Goal: Transaction & Acquisition: Purchase product/service

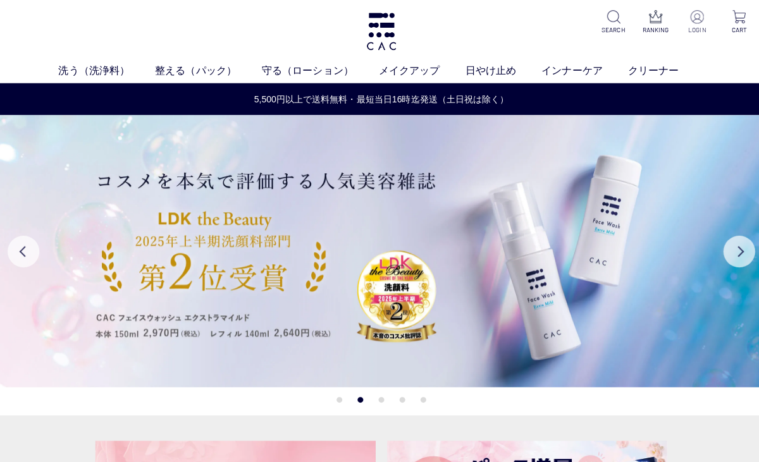
click at [696, 18] on img at bounding box center [693, 16] width 13 height 13
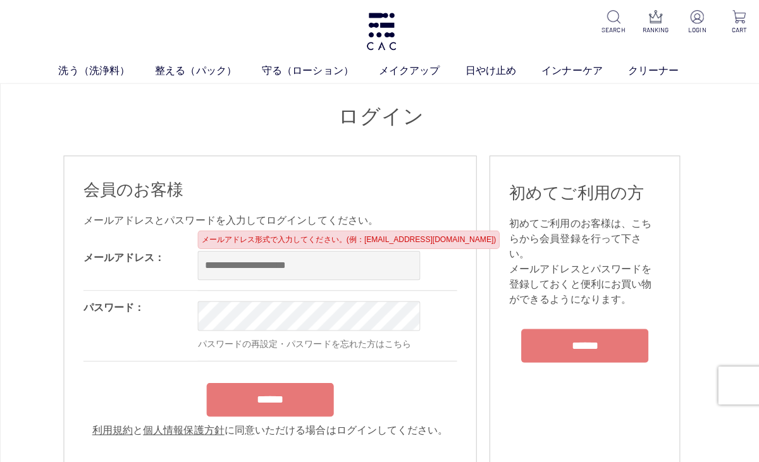
click at [350, 261] on input "email" at bounding box center [307, 264] width 221 height 29
type input "*"
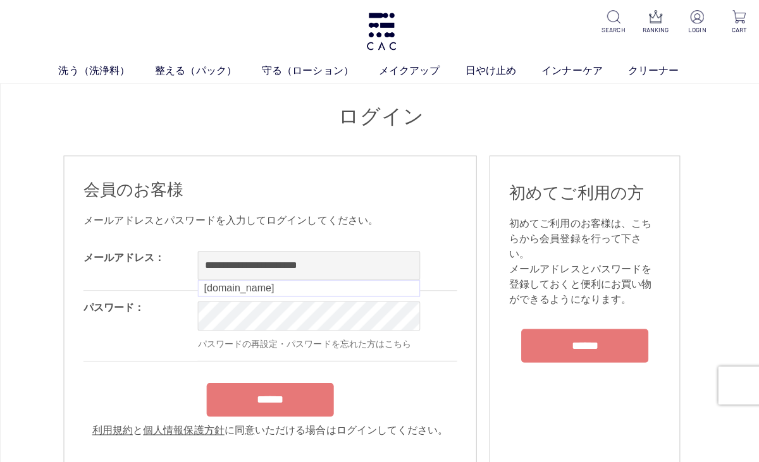
type input "**********"
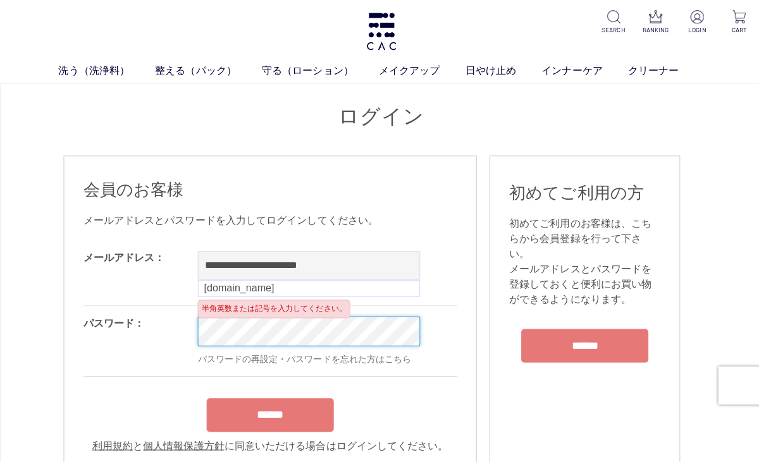
click at [269, 416] on input "******" at bounding box center [269, 414] width 126 height 34
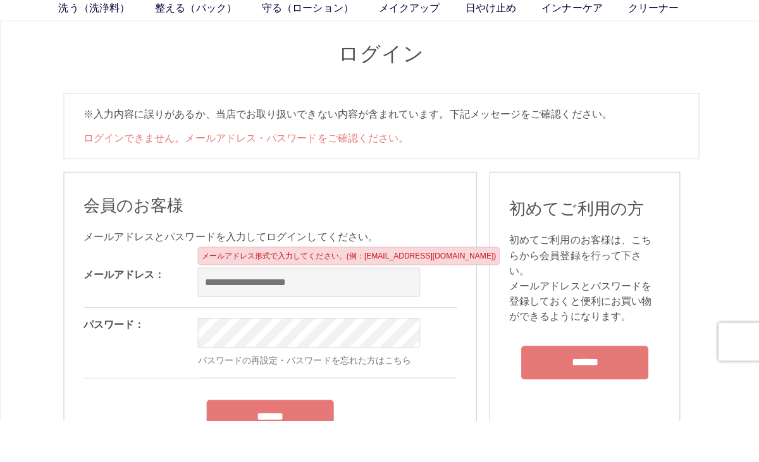
scroll to position [20, 0]
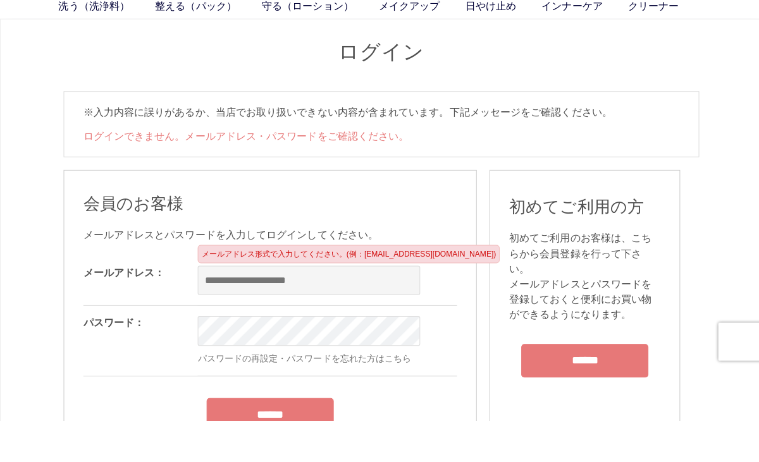
click at [305, 309] on input "email" at bounding box center [307, 323] width 221 height 29
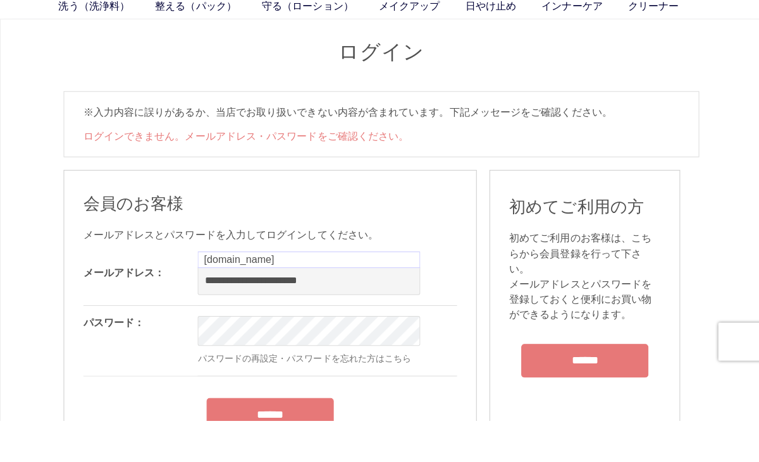
type input "**********"
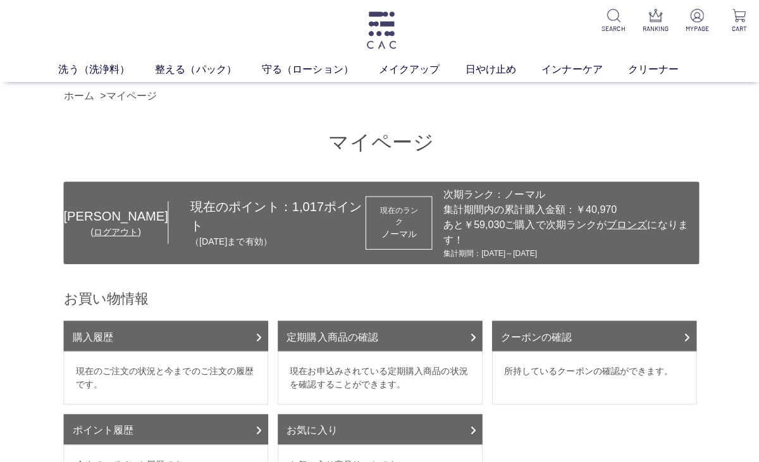
click at [372, 33] on img at bounding box center [379, 31] width 33 height 37
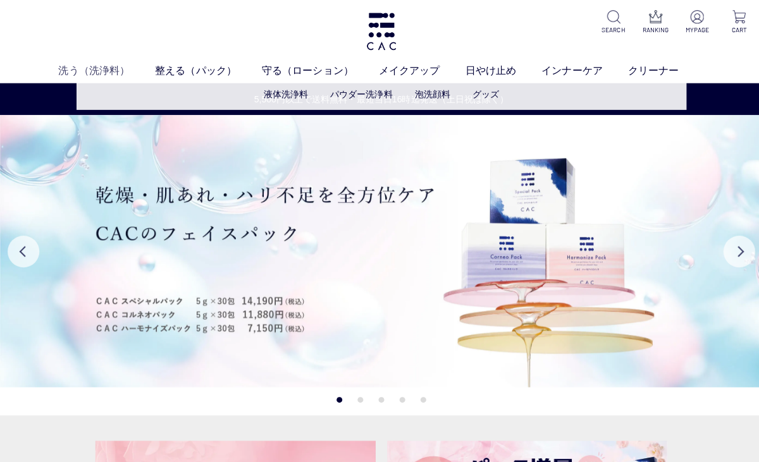
click at [115, 66] on link "洗う（洗浄料）" at bounding box center [106, 70] width 96 height 15
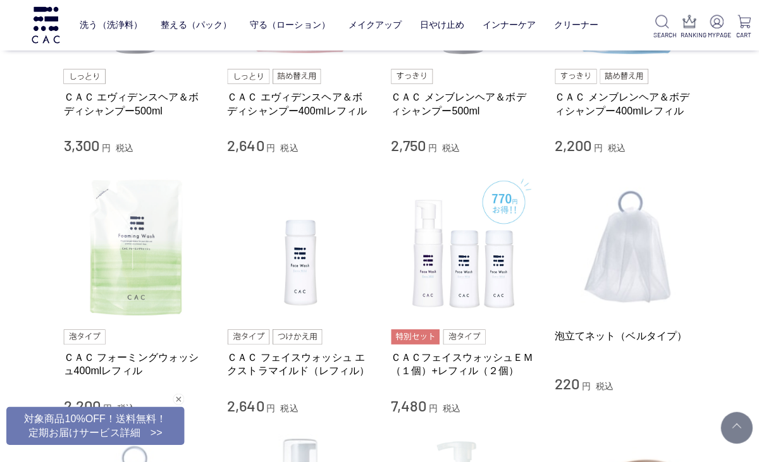
scroll to position [676, 0]
click at [162, 232] on img at bounding box center [135, 245] width 144 height 144
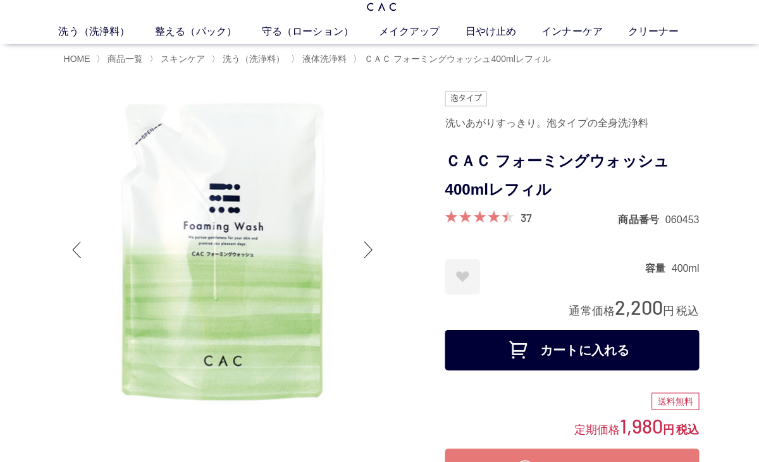
scroll to position [39, 0]
click at [483, 357] on button "カートに入れる" at bounding box center [569, 348] width 253 height 40
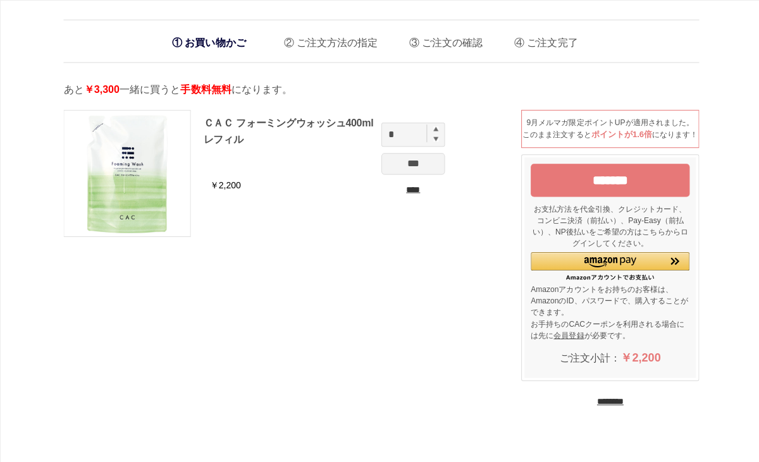
click at [433, 126] on img at bounding box center [433, 128] width 5 height 5
type input "*"
click at [606, 406] on input "********" at bounding box center [607, 400] width 27 height 12
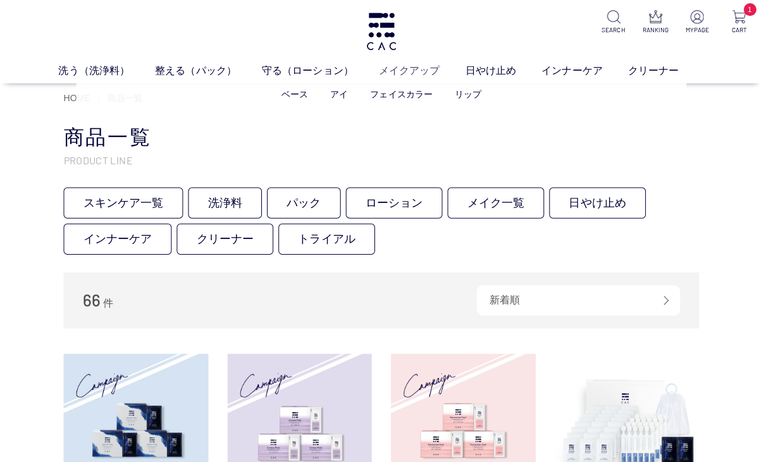
click at [399, 68] on link "メイクアップ" at bounding box center [420, 70] width 86 height 15
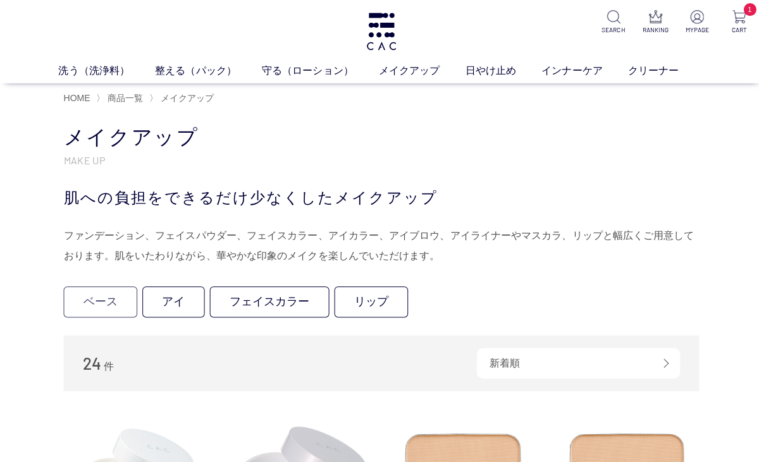
click at [73, 307] on link "ベース" at bounding box center [99, 300] width 73 height 31
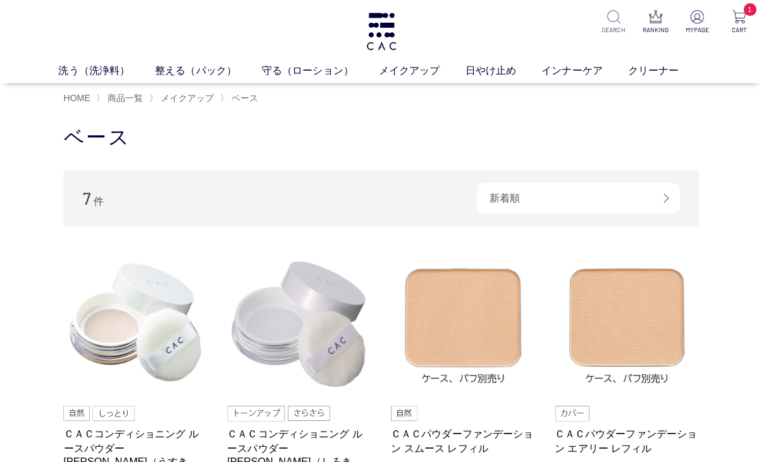
click at [614, 17] on img at bounding box center [610, 16] width 13 height 13
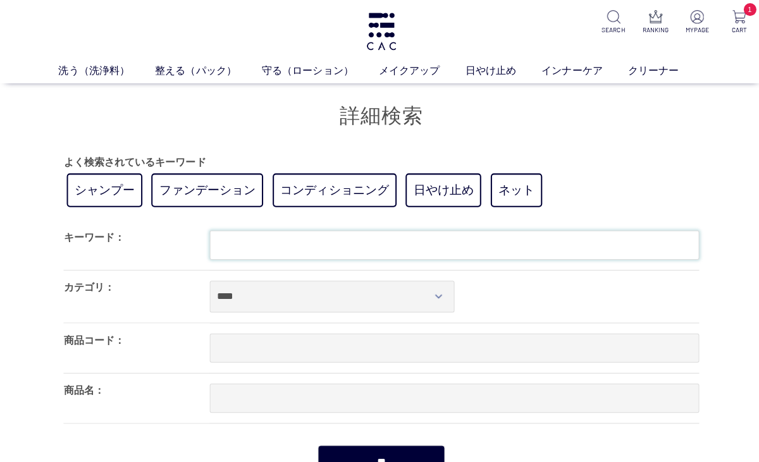
click at [390, 258] on input "text" at bounding box center [452, 244] width 487 height 29
click at [392, 249] on input "text" at bounding box center [452, 244] width 487 height 29
type input "*"
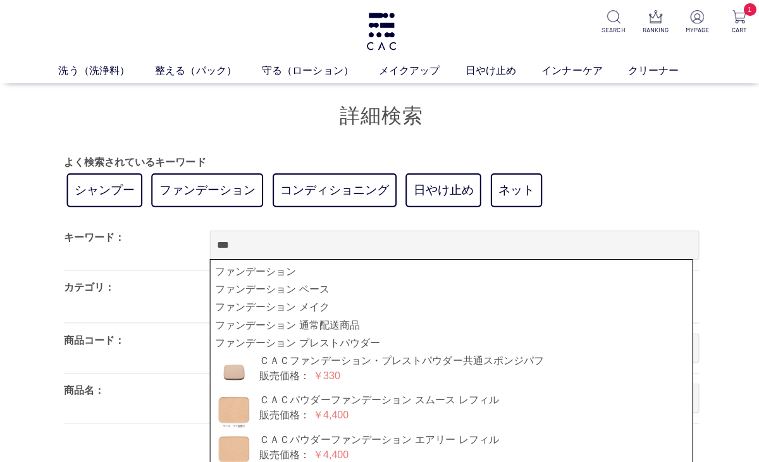
click at [333, 271] on link "ファンデーション" at bounding box center [449, 270] width 471 height 15
type input "********"
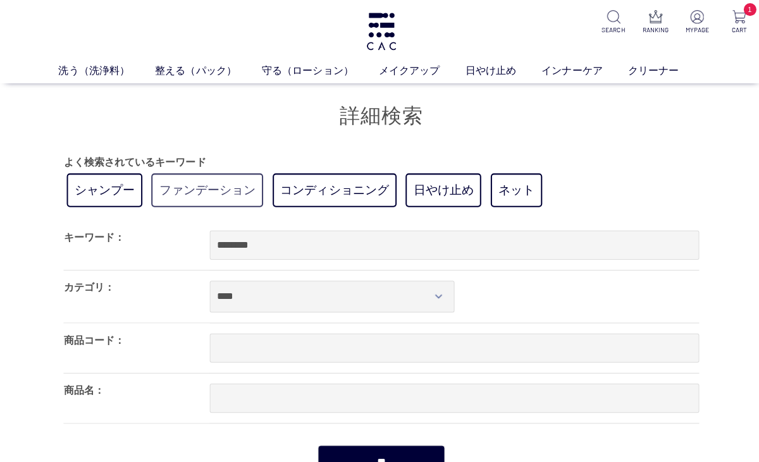
click at [247, 183] on link "ファンデーション" at bounding box center [206, 190] width 111 height 34
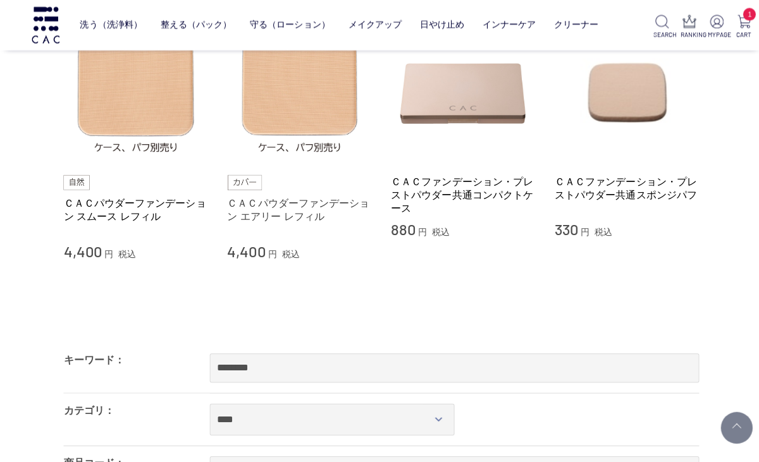
scroll to position [187, 0]
click at [276, 208] on link "ＣＡＣパウダーファンデーション エアリー レフィル" at bounding box center [298, 208] width 144 height 27
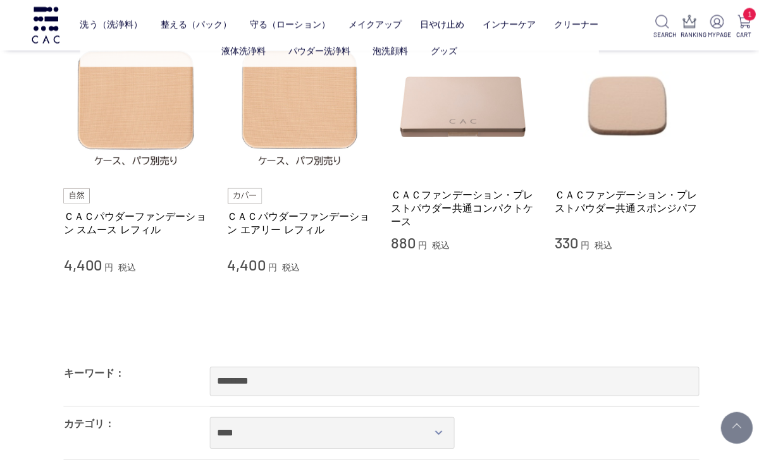
scroll to position [96, 0]
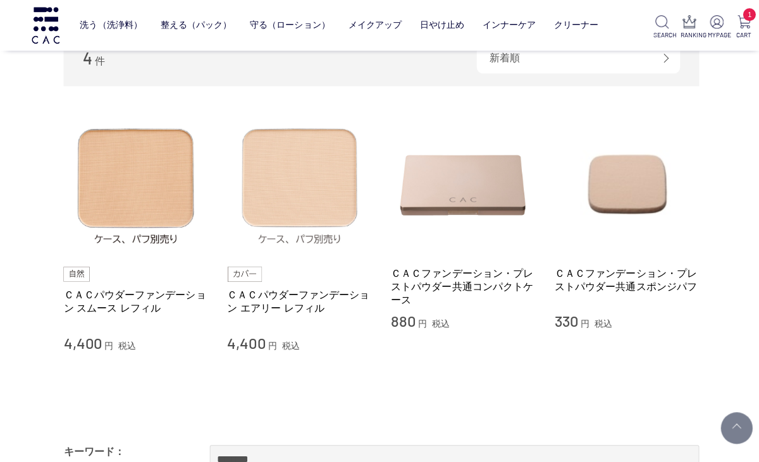
click at [269, 191] on img at bounding box center [298, 183] width 144 height 144
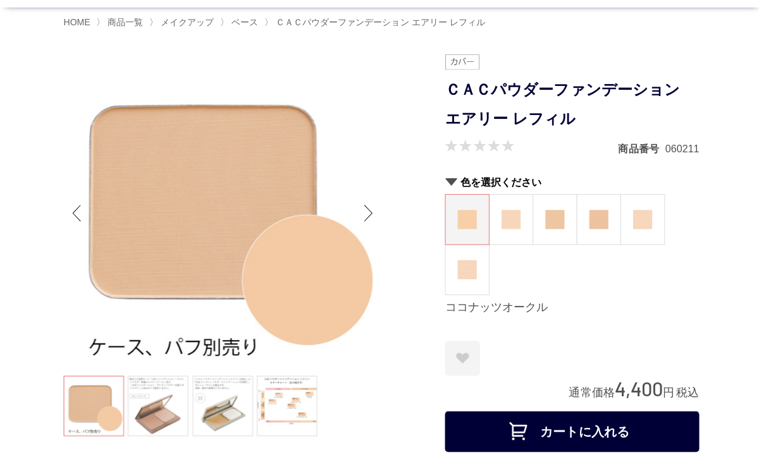
scroll to position [76, 0]
click at [519, 225] on figure at bounding box center [508, 218] width 43 height 49
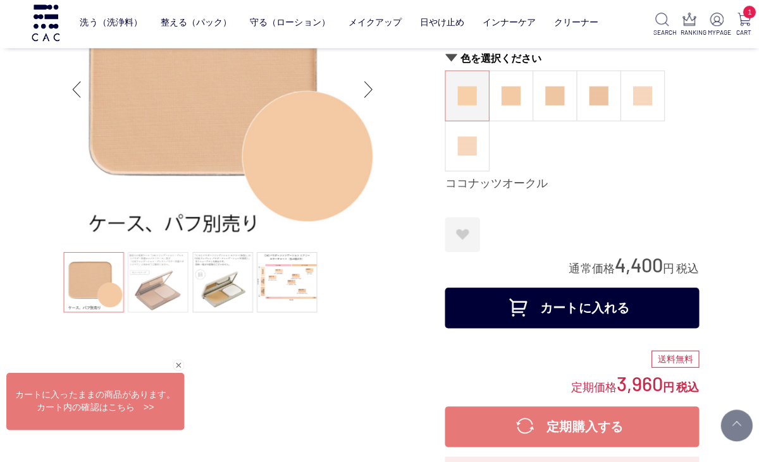
click at [173, 280] on link at bounding box center [157, 284] width 60 height 60
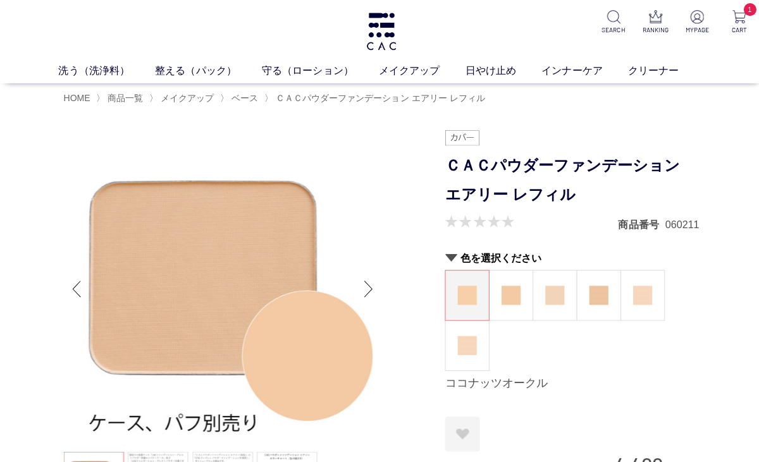
click at [536, 295] on figure at bounding box center [552, 293] width 43 height 49
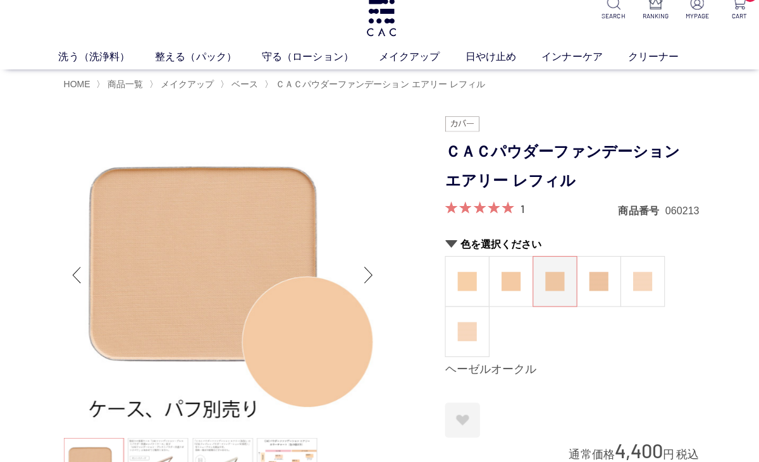
scroll to position [24, 0]
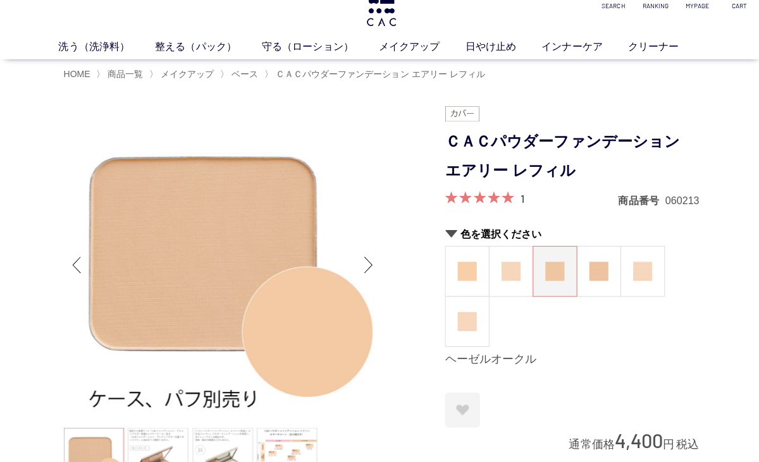
click at [522, 271] on figure at bounding box center [508, 269] width 43 height 49
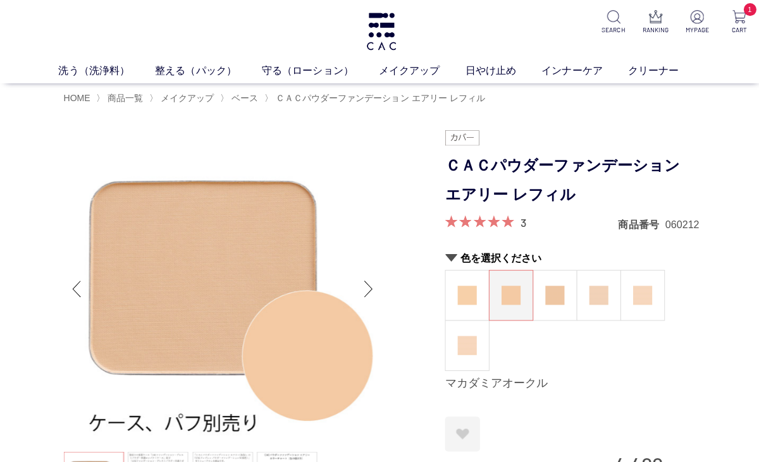
click at [581, 273] on figure at bounding box center [595, 293] width 43 height 49
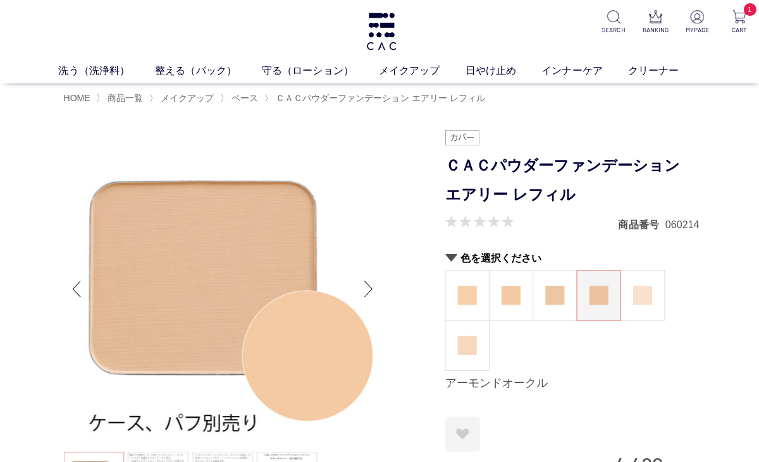
click at [626, 292] on figure at bounding box center [639, 293] width 43 height 49
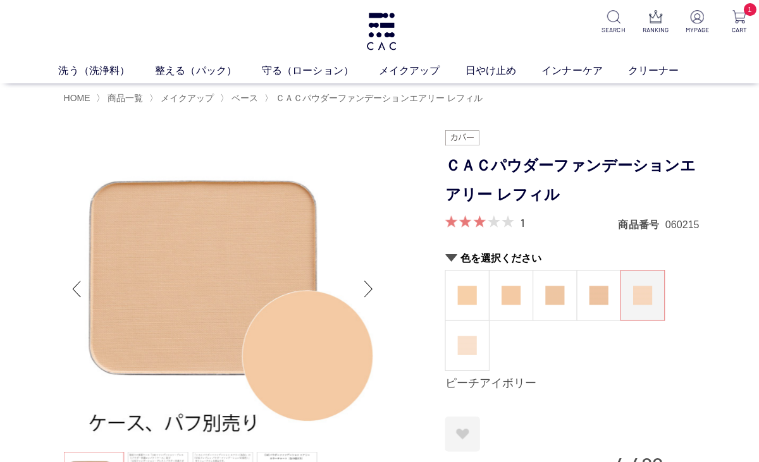
click at [478, 324] on figure at bounding box center [464, 343] width 43 height 49
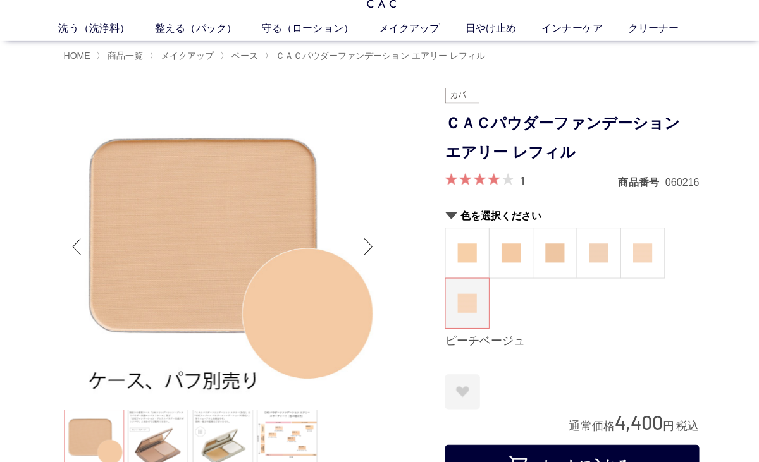
scroll to position [42, 0]
click at [643, 266] on figure at bounding box center [639, 251] width 43 height 49
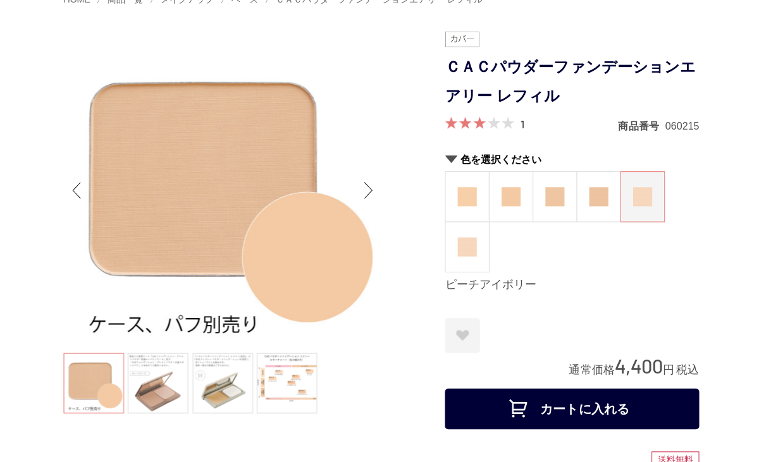
scroll to position [99, 0]
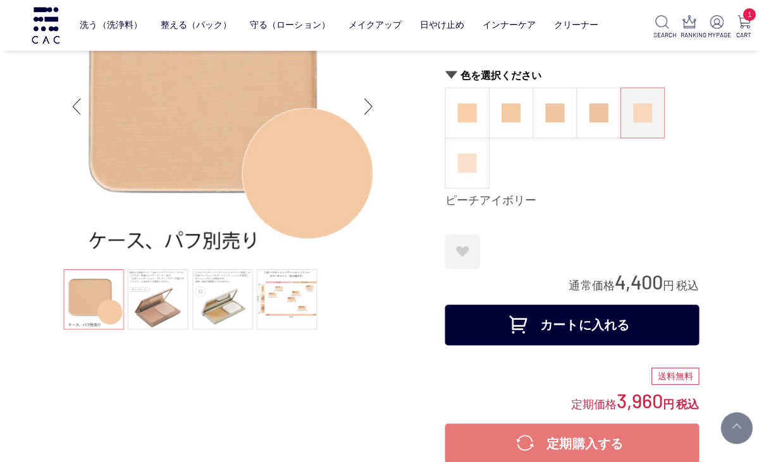
click at [463, 173] on figure at bounding box center [464, 162] width 43 height 49
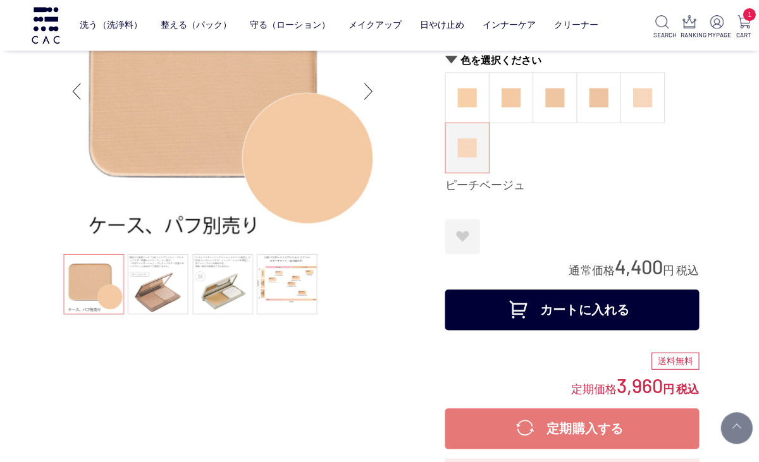
scroll to position [116, 0]
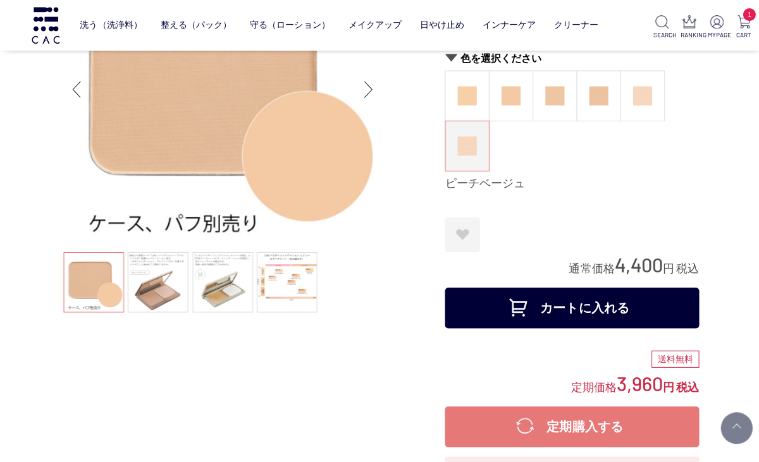
click at [555, 304] on button "カートに入れる" at bounding box center [569, 307] width 253 height 40
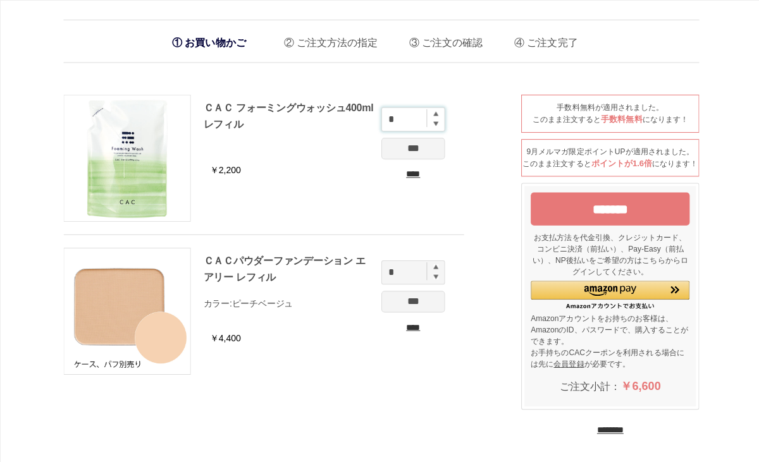
click at [436, 113] on input "*" at bounding box center [410, 119] width 63 height 24
click at [433, 113] on img at bounding box center [433, 113] width 5 height 5
click at [436, 110] on input "*" at bounding box center [410, 119] width 63 height 24
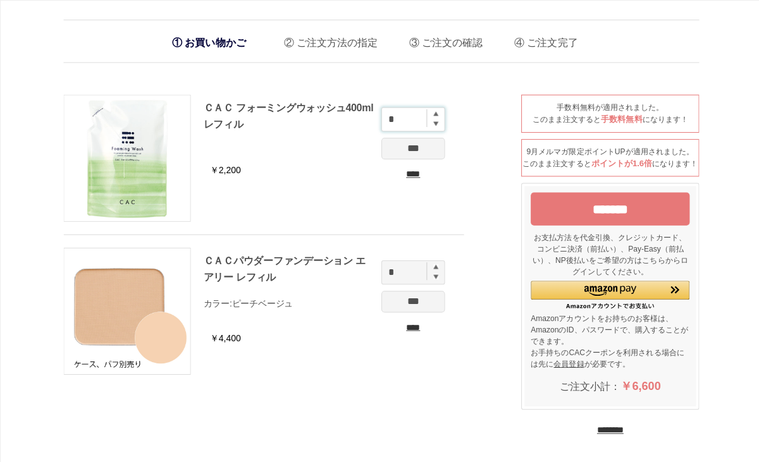
click at [436, 110] on input "*" at bounding box center [410, 119] width 63 height 24
click at [436, 114] on input "*" at bounding box center [410, 119] width 63 height 24
click at [435, 114] on img at bounding box center [433, 113] width 5 height 5
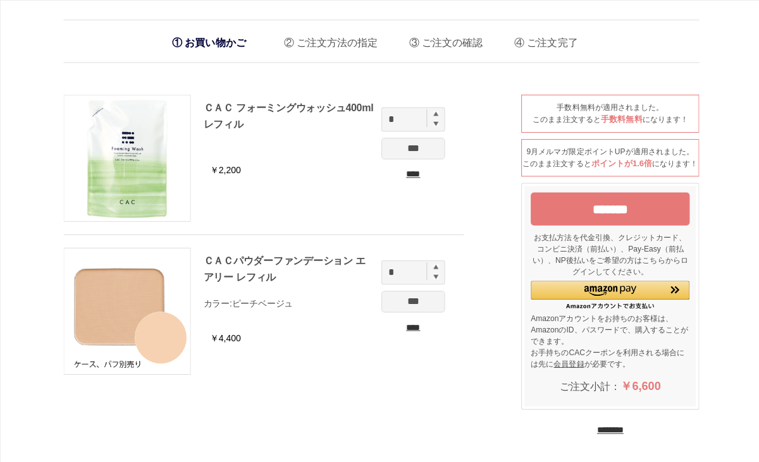
type input "*"
click at [562, 219] on input "*******" at bounding box center [607, 208] width 158 height 33
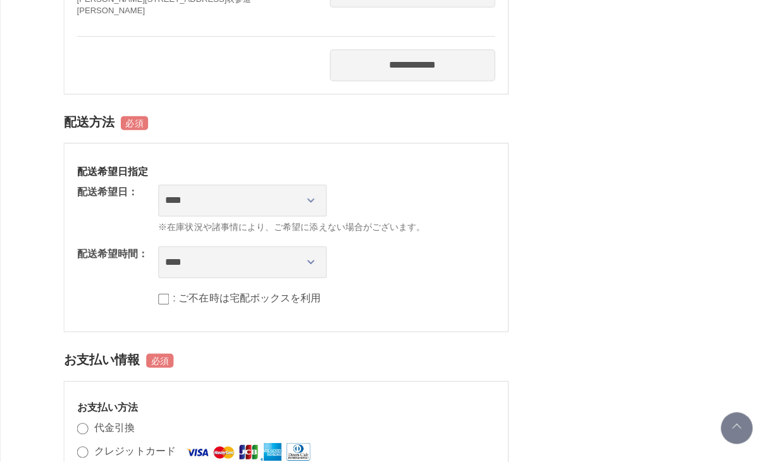
scroll to position [736, 0]
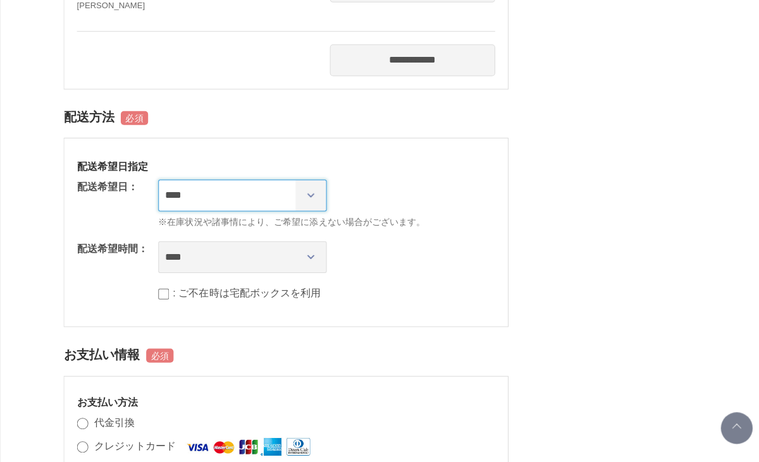
select select "********"
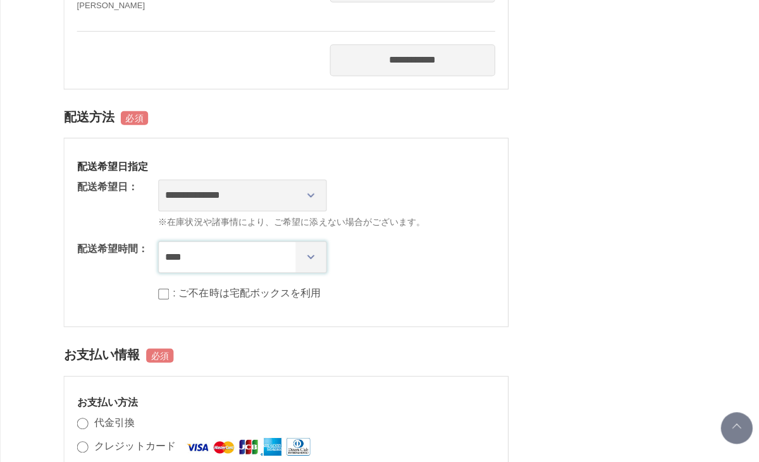
select select "**"
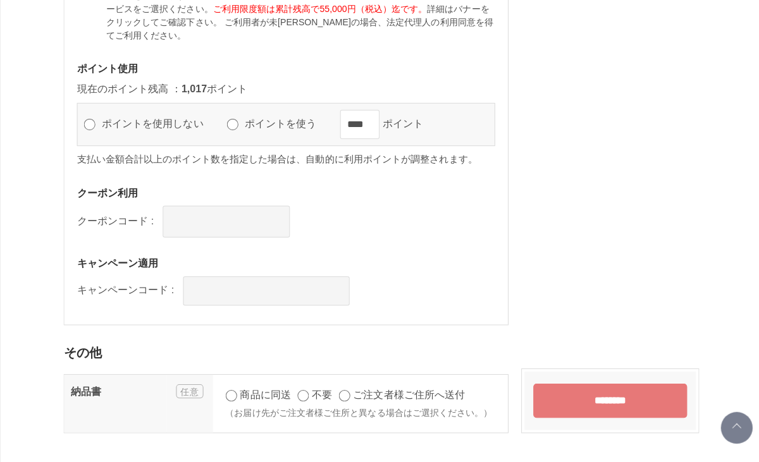
scroll to position [1508, 0]
click at [557, 398] on input "********" at bounding box center [607, 398] width 153 height 34
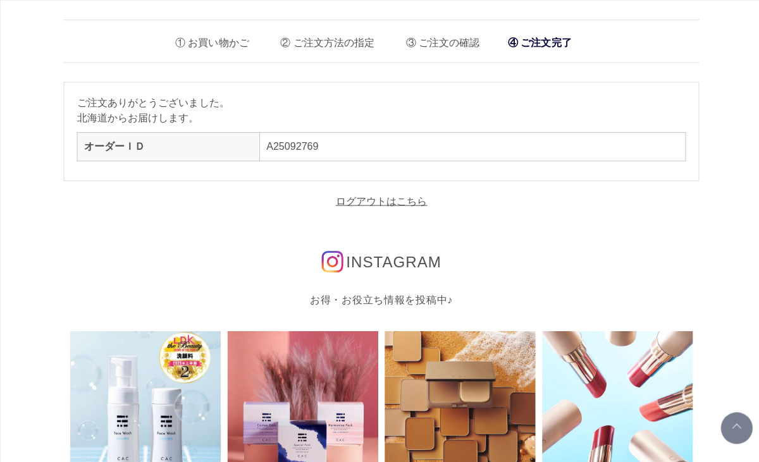
click at [229, 40] on li "お買い物かご" at bounding box center [206, 40] width 83 height 26
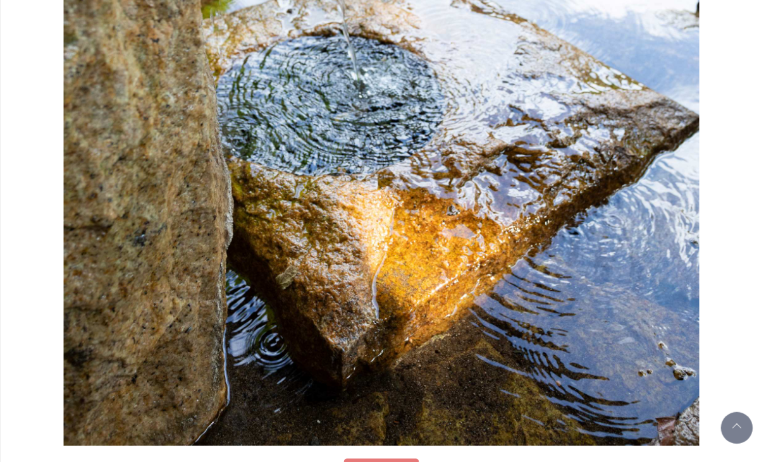
scroll to position [1259, 0]
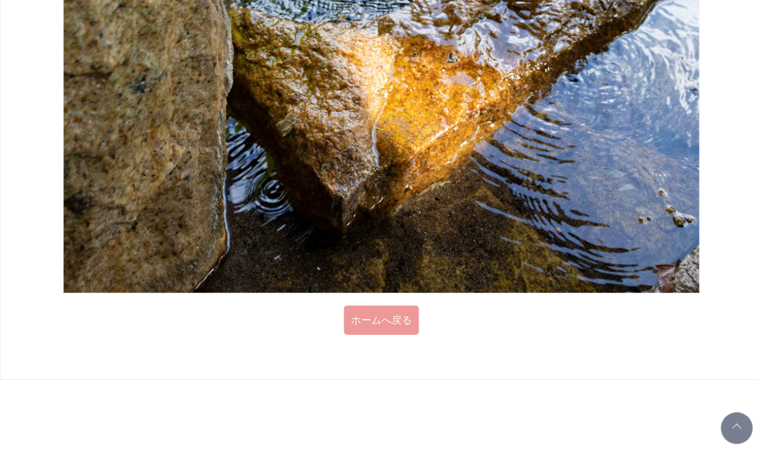
click at [394, 307] on link "ホームへ戻る" at bounding box center [379, 318] width 75 height 29
